Goal: Task Accomplishment & Management: Use online tool/utility

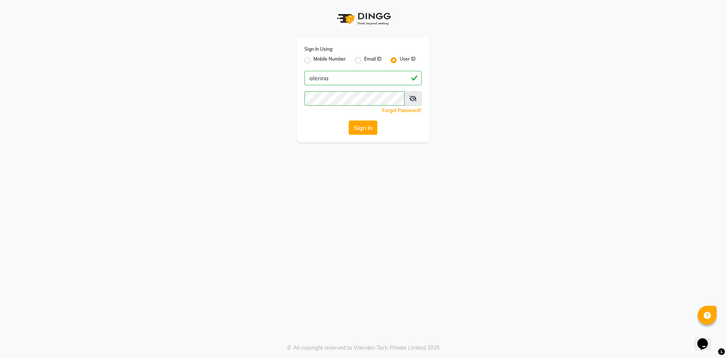
click at [365, 130] on button "Sign In" at bounding box center [363, 127] width 29 height 14
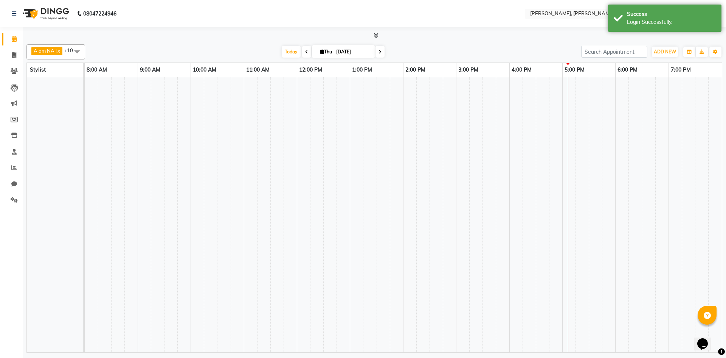
select select "en"
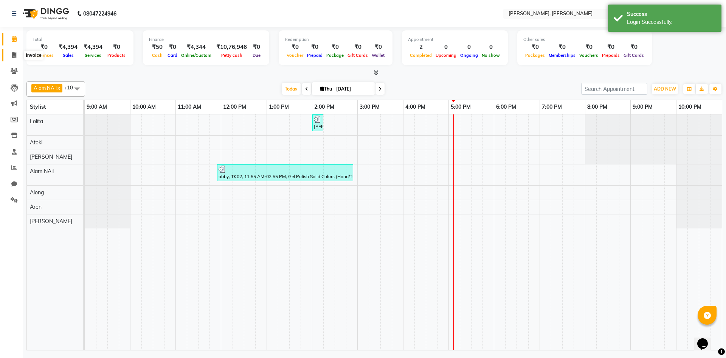
click at [17, 53] on span at bounding box center [14, 55] width 13 height 9
select select "service"
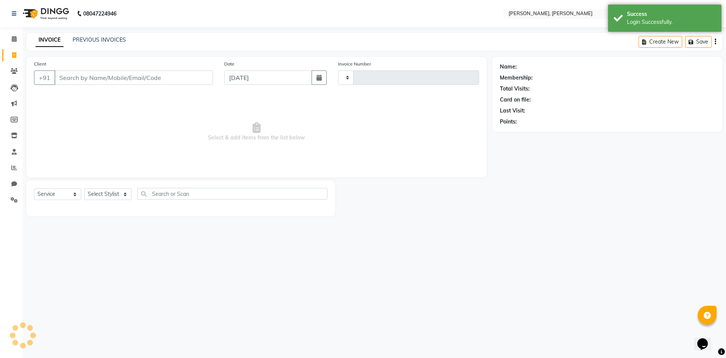
type input "0615"
select select "5264"
click at [121, 196] on select "Select Stylist Alam NAil Along Aren Atoki [PERSON_NAME] [PERSON_NAME]" at bounding box center [107, 194] width 47 height 12
select select "34979"
click at [84, 188] on select "Select Stylist Alam NAil Along Aren Atoki [PERSON_NAME] [PERSON_NAME]" at bounding box center [107, 194] width 47 height 12
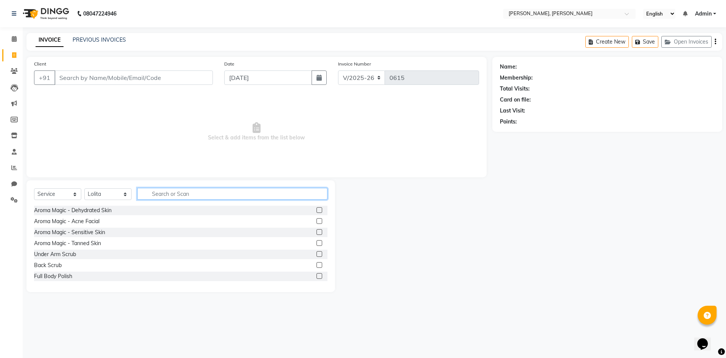
click at [174, 193] on input "text" at bounding box center [232, 194] width 190 height 12
type input "eye"
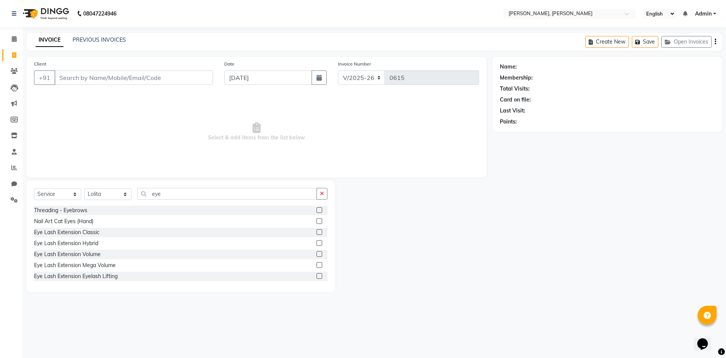
click at [317, 207] on label at bounding box center [320, 210] width 6 height 6
click at [317, 208] on input "checkbox" at bounding box center [319, 210] width 5 height 5
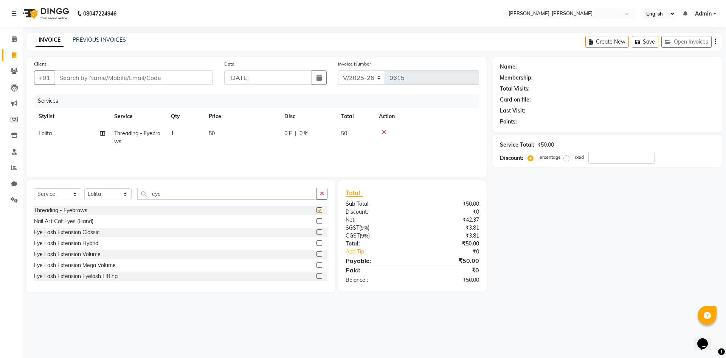
checkbox input "false"
click at [160, 80] on input "Client" at bounding box center [133, 77] width 159 height 14
type input "a"
type input "0"
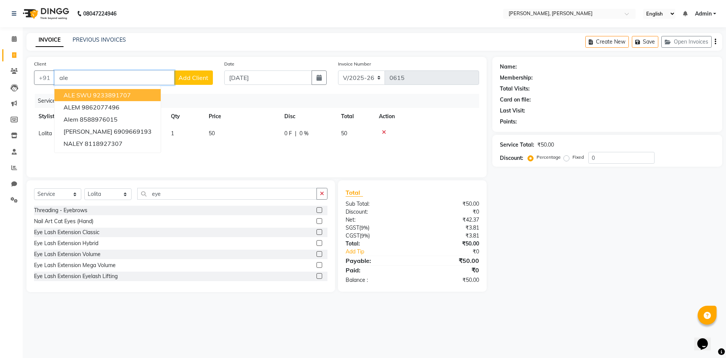
click at [125, 91] on button "ALE SWU 9233891707" at bounding box center [107, 95] width 106 height 12
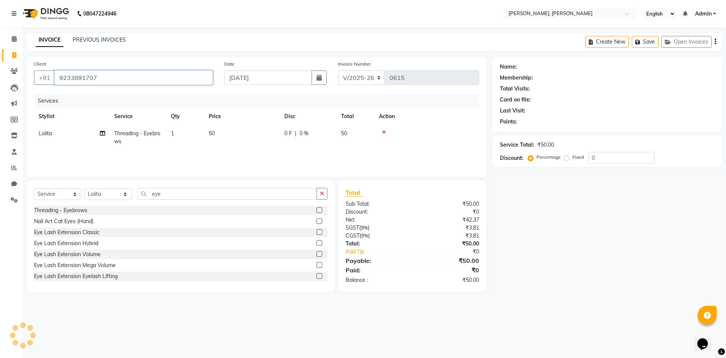
type input "9233891707"
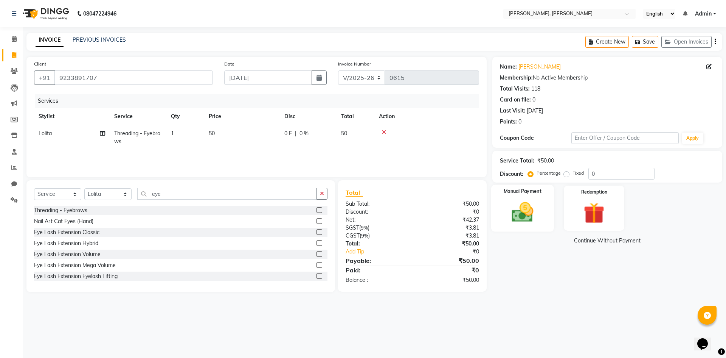
click at [534, 214] on img at bounding box center [522, 211] width 35 height 25
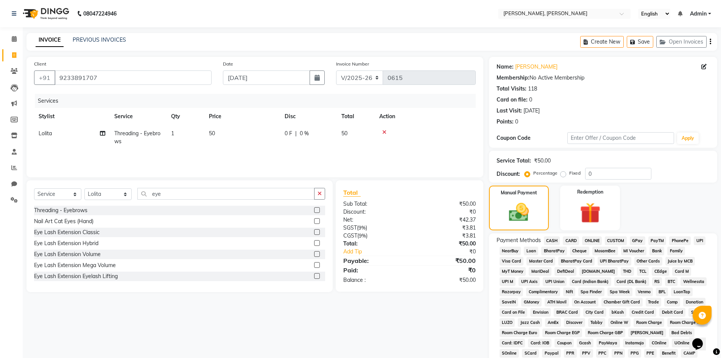
click at [552, 241] on span "CASH" at bounding box center [552, 240] width 16 height 9
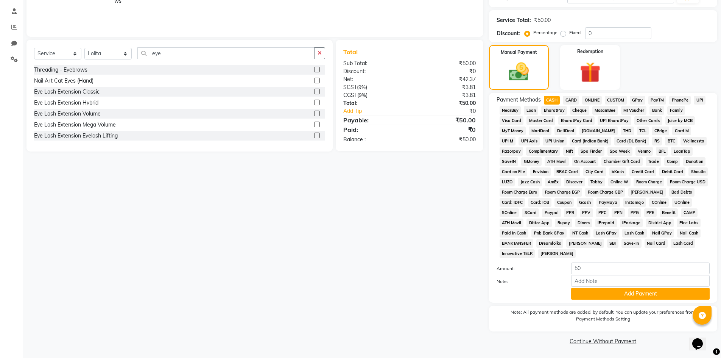
scroll to position [141, 0]
click at [632, 296] on button "Add Payment" at bounding box center [640, 293] width 138 height 12
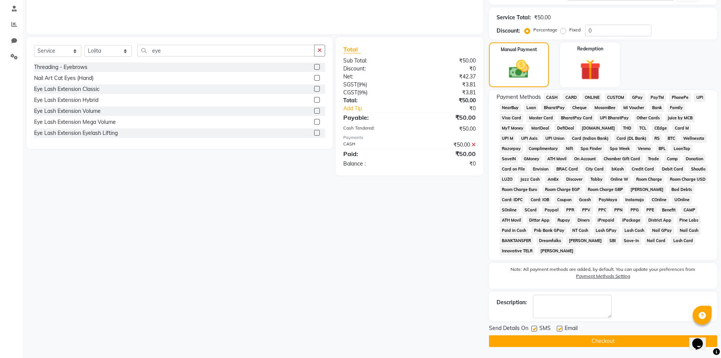
scroll to position [143, 0]
click at [625, 341] on button "Checkout" at bounding box center [603, 340] width 228 height 12
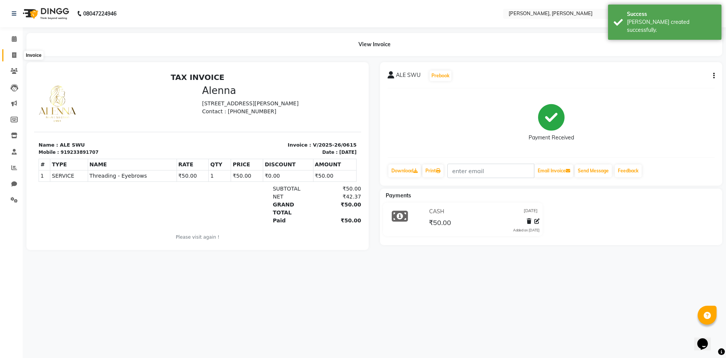
click at [12, 56] on icon at bounding box center [14, 55] width 4 height 6
select select "service"
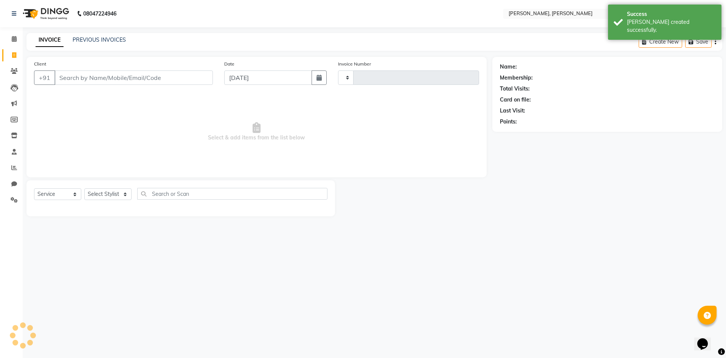
type input "0616"
select select "5264"
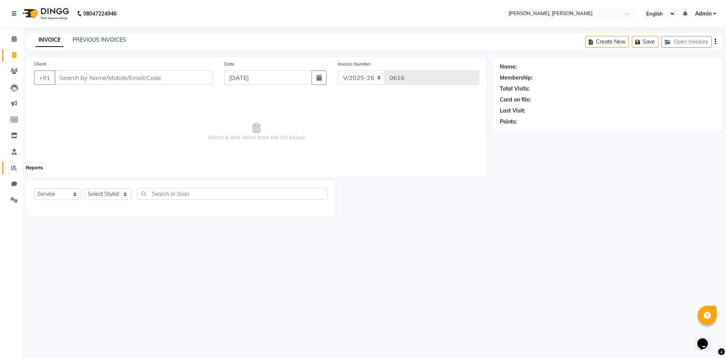
click at [18, 169] on span at bounding box center [14, 167] width 13 height 9
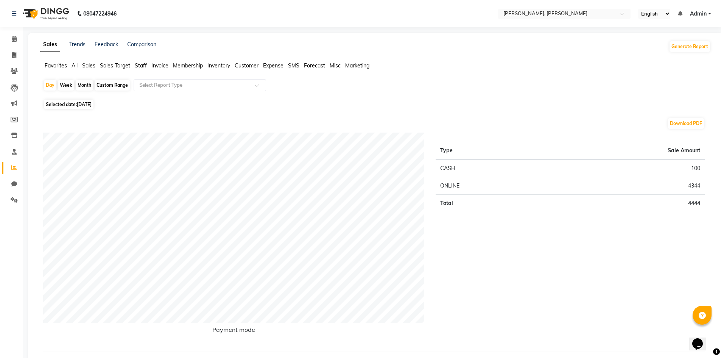
click at [86, 85] on div "Month" at bounding box center [84, 85] width 17 height 11
select select "9"
select select "2025"
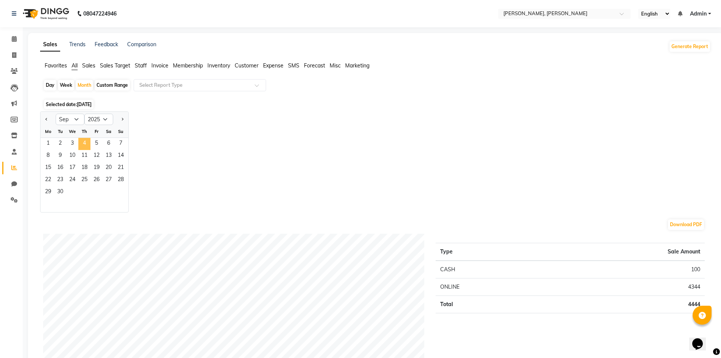
click at [88, 143] on span "4" at bounding box center [84, 144] width 12 height 12
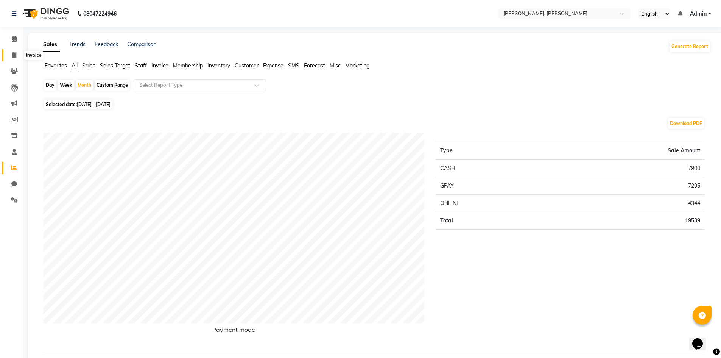
click at [16, 52] on icon at bounding box center [14, 55] width 4 height 6
select select "service"
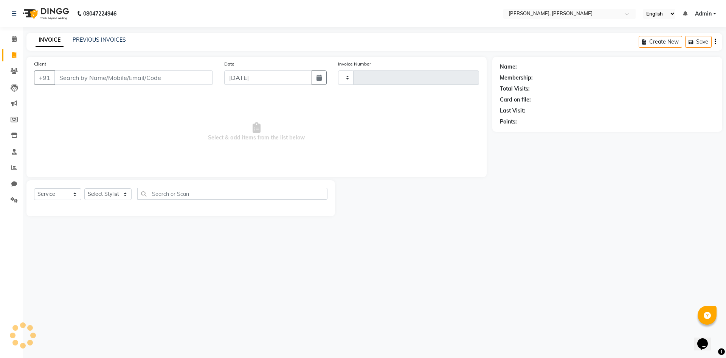
type input "0616"
select select "5264"
